Goal: Find specific page/section: Find specific page/section

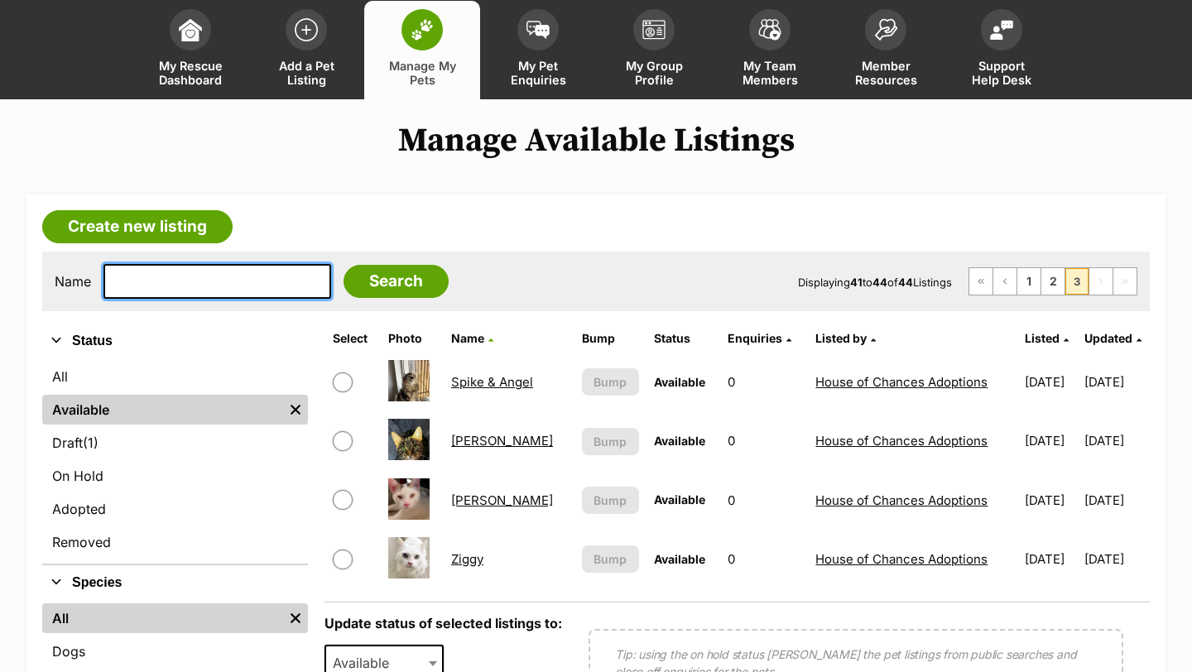
click at [194, 275] on input "text" at bounding box center [217, 281] width 228 height 35
type input "shelly"
click at [343, 265] on input "Search" at bounding box center [395, 281] width 105 height 33
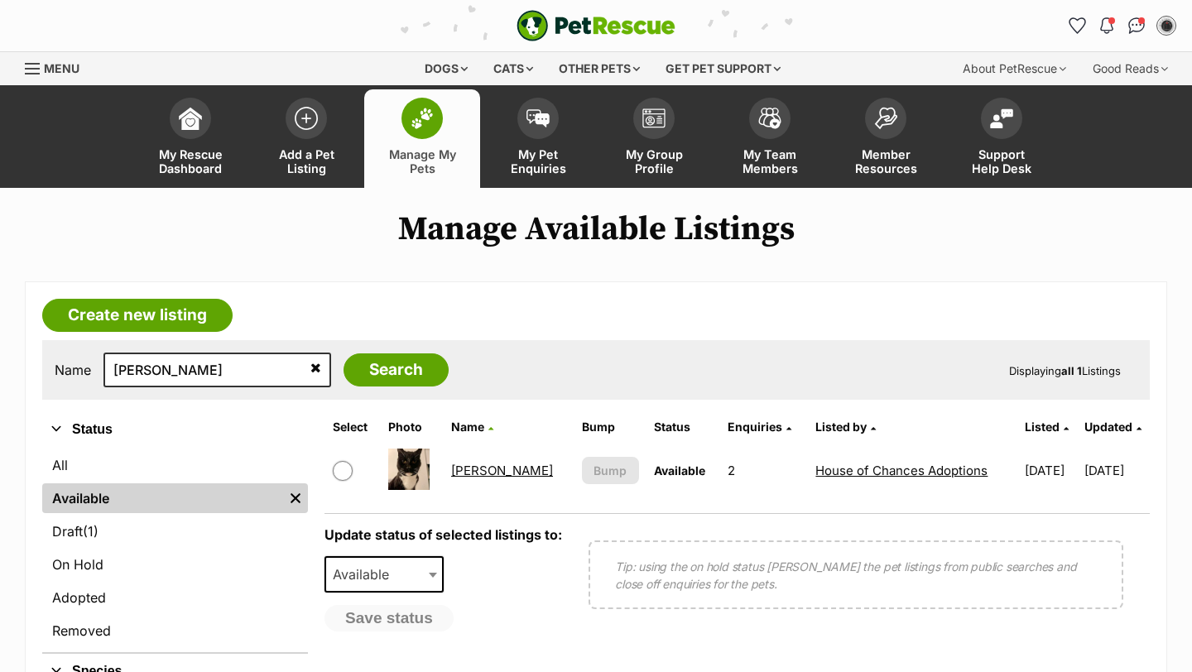
click at [466, 473] on link "[PERSON_NAME]" at bounding box center [502, 471] width 102 height 16
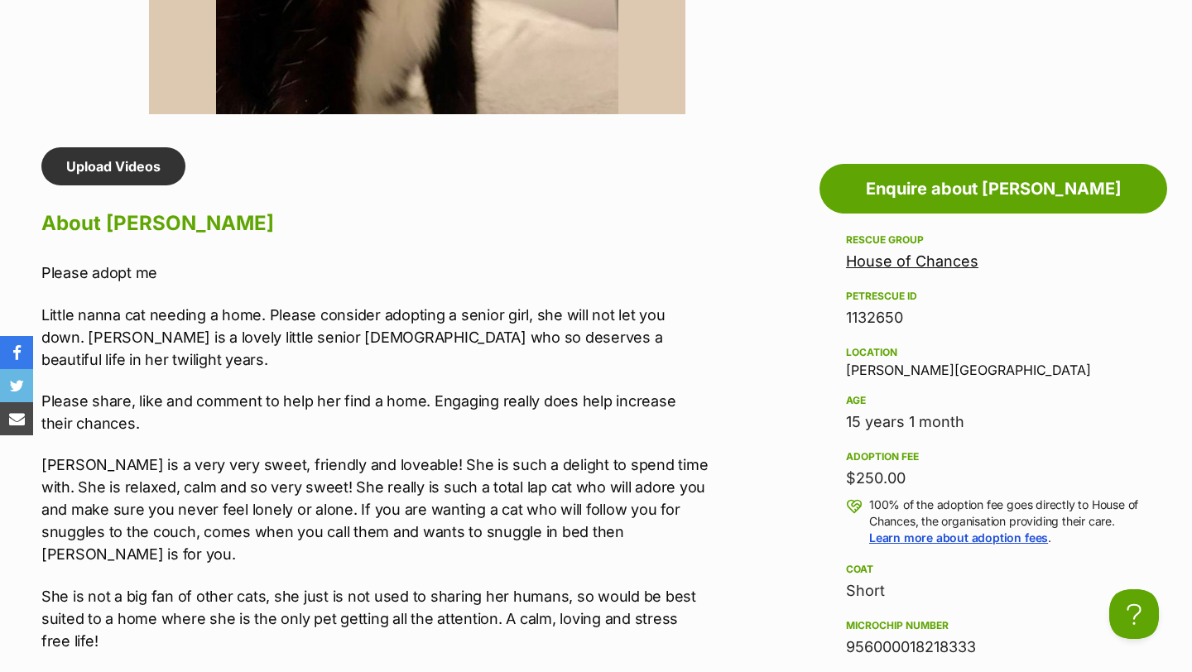
scroll to position [1281, 0]
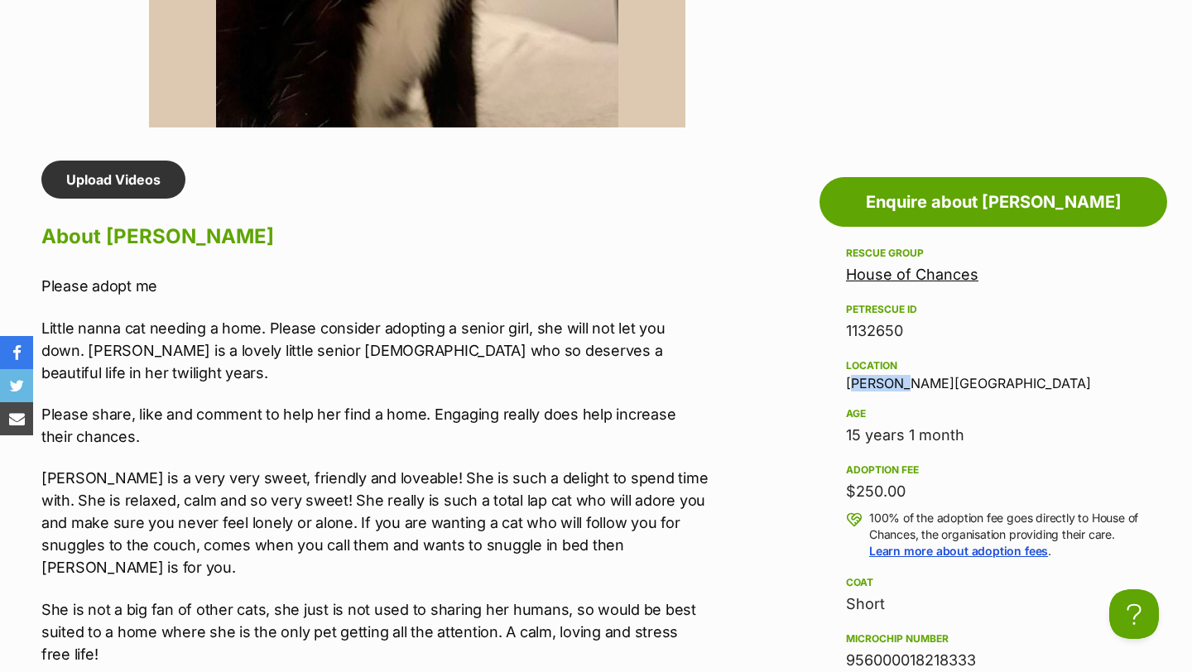
drag, startPoint x: 848, startPoint y: 379, endPoint x: 903, endPoint y: 382, distance: 55.6
click at [903, 382] on div "Location [GEOGRAPHIC_DATA][PERSON_NAME][GEOGRAPHIC_DATA]" at bounding box center [993, 373] width 295 height 35
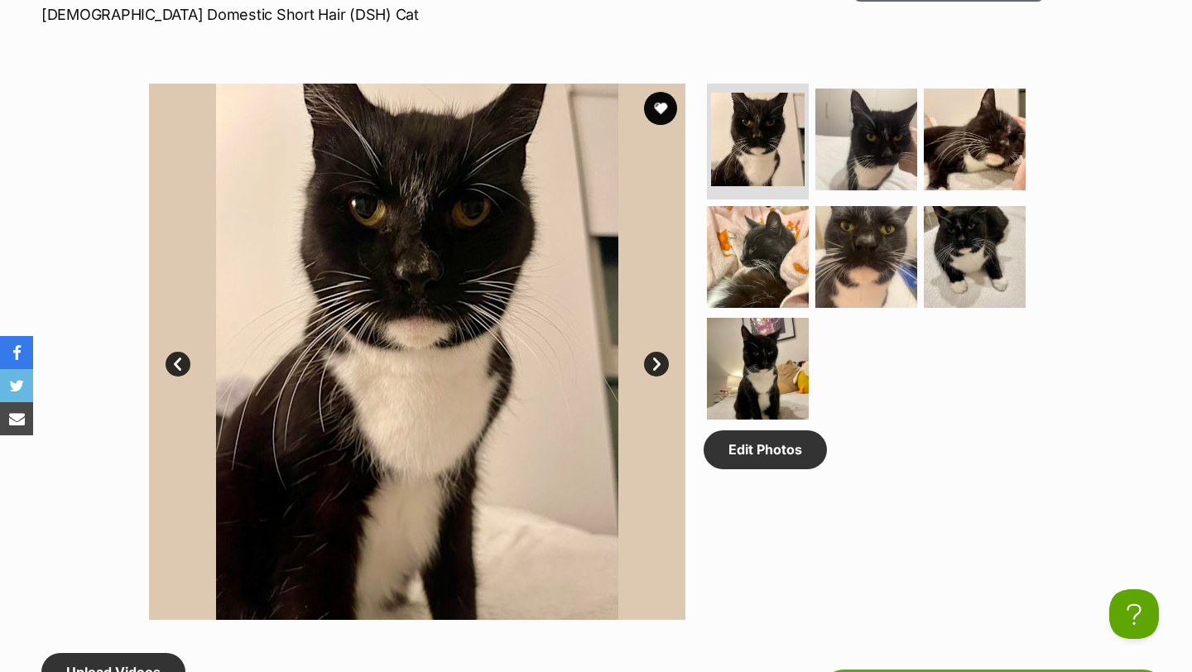
scroll to position [761, 0]
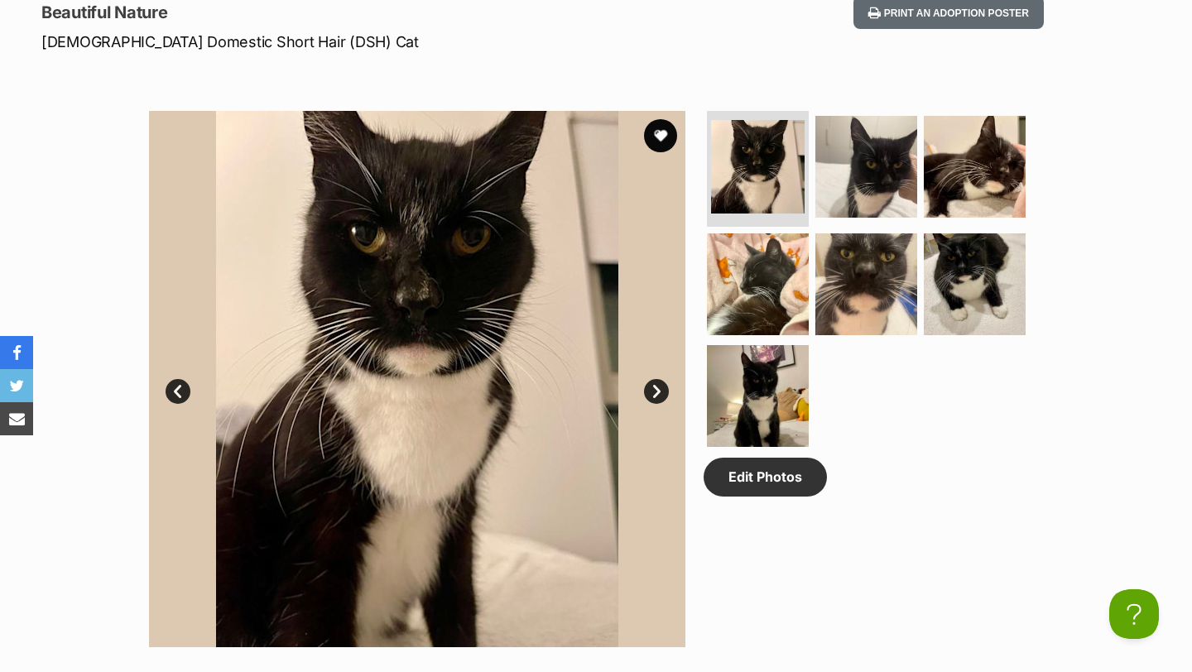
click at [1190, 221] on div "Available 1 of 7 images 1 of 7 images 1 of 7 images 1 of 7 images 1 of 7 images…" at bounding box center [596, 366] width 1192 height 561
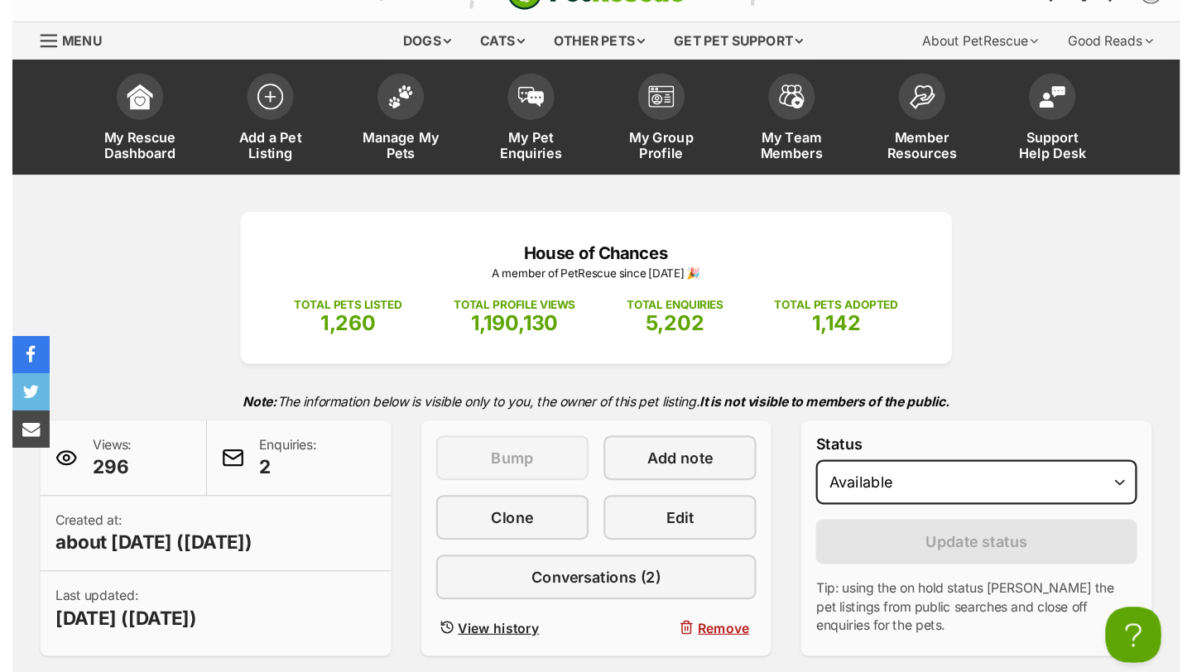
scroll to position [0, 0]
